Goal: Task Accomplishment & Management: Use online tool/utility

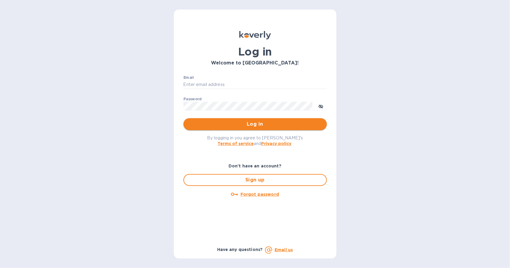
type input "[EMAIL_ADDRESS][DOMAIN_NAME]"
click at [269, 122] on span "Log in" at bounding box center [255, 124] width 134 height 7
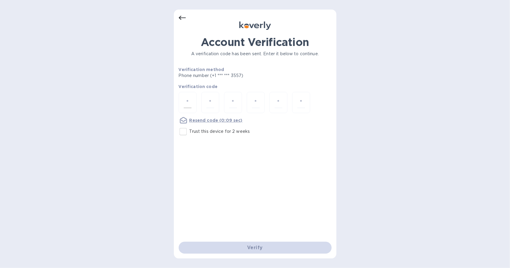
click at [191, 101] on input "number" at bounding box center [188, 102] width 8 height 11
click at [184, 133] on input "Trust this device for 2 weeks" at bounding box center [183, 132] width 13 height 13
checkbox input "true"
click at [190, 101] on input "number" at bounding box center [188, 102] width 8 height 11
type input "9"
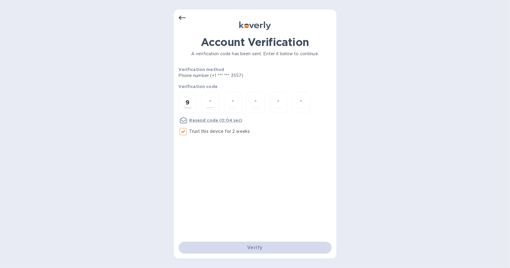
type input "1"
type input "9"
type input "2"
type input "4"
type input "6"
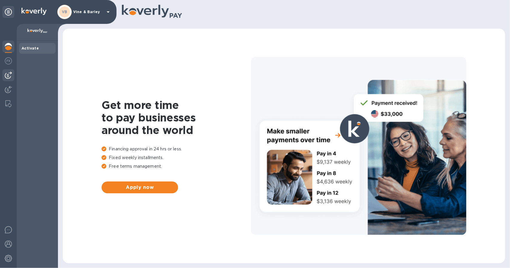
click at [11, 72] on img at bounding box center [8, 75] width 7 height 7
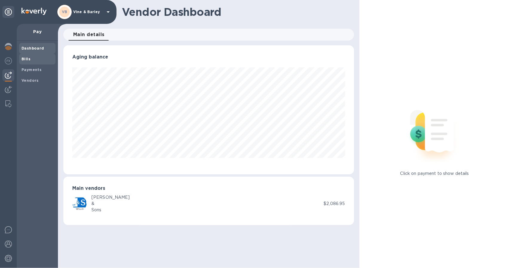
scroll to position [129, 291]
click at [37, 59] on span "Bills" at bounding box center [38, 59] width 32 height 6
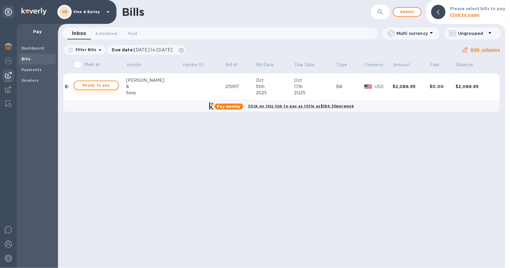
click at [85, 86] on span "Ready to pay" at bounding box center [96, 85] width 35 height 7
checkbox input "true"
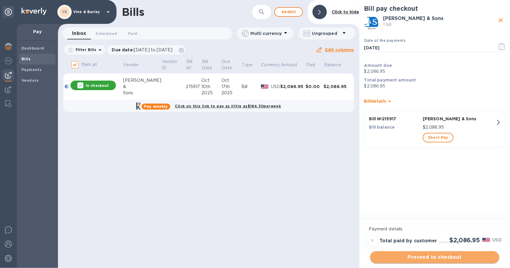
click at [449, 261] on span "Proceed to checkout" at bounding box center [435, 257] width 120 height 7
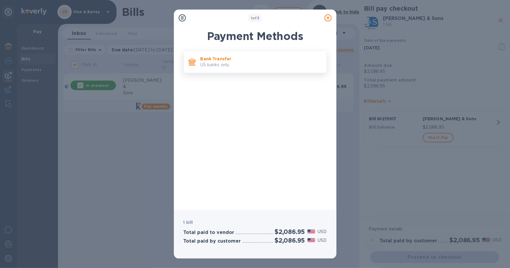
click at [233, 62] on p "US banks only." at bounding box center [261, 65] width 121 height 6
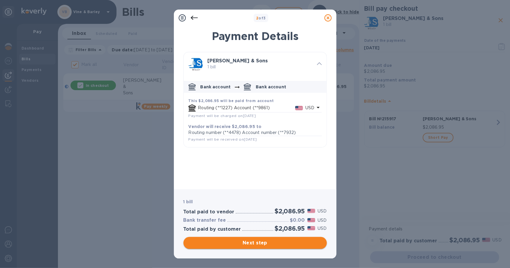
click at [257, 245] on span "Next step" at bounding box center [255, 243] width 134 height 7
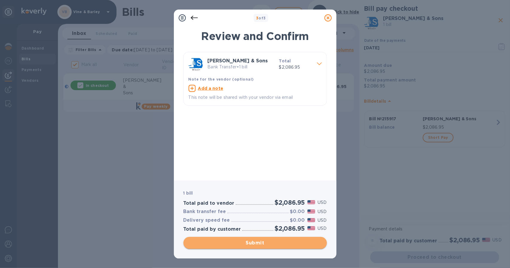
click at [257, 245] on span "Submit" at bounding box center [255, 243] width 134 height 7
